Goal: Task Accomplishment & Management: Manage account settings

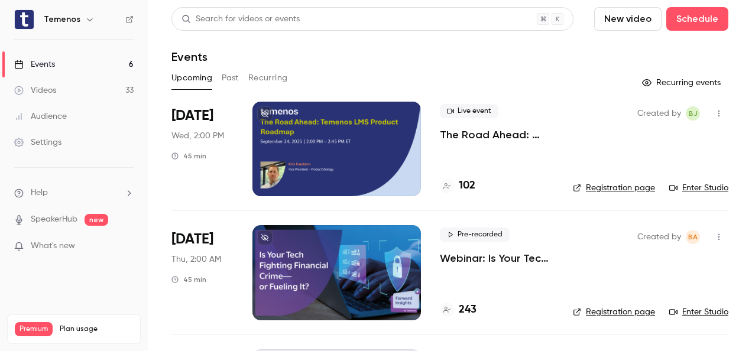
click at [486, 140] on p "The Road Ahead: Temenos LMS Product Roadmap" at bounding box center [497, 135] width 114 height 14
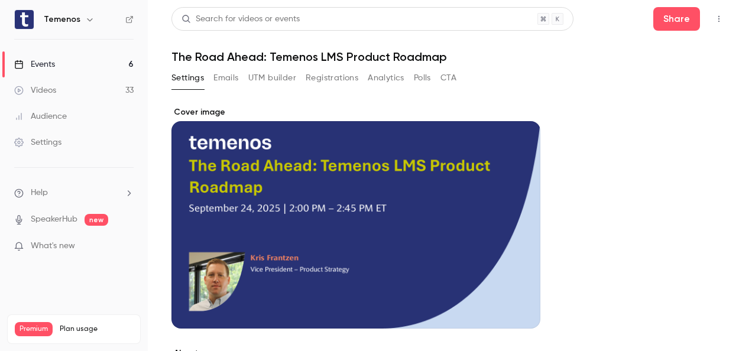
click at [338, 77] on button "Registrations" at bounding box center [332, 78] width 53 height 19
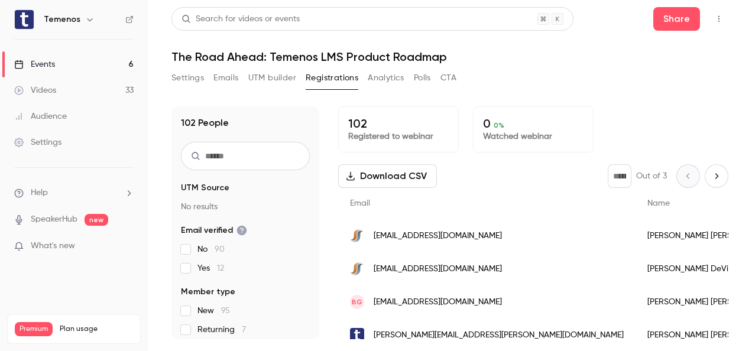
click at [414, 179] on button "Download CSV" at bounding box center [387, 176] width 99 height 24
click at [326, 157] on div "102 People UTM Source No results Email verified No 90 Yes 12 Member type New 95…" at bounding box center [449, 222] width 557 height 233
